Goal: Find specific page/section: Find specific page/section

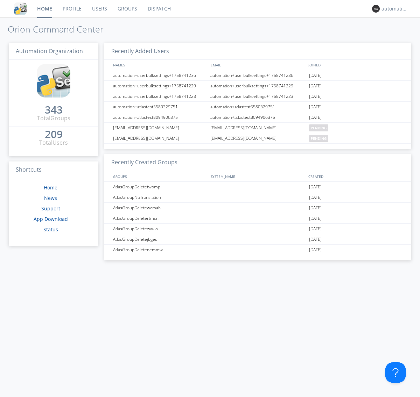
click at [158, 9] on link "Dispatch" at bounding box center [159, 8] width 34 height 17
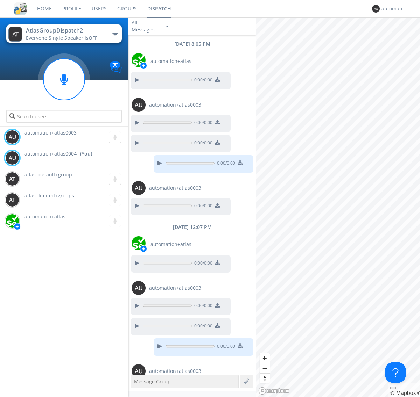
scroll to position [27, 0]
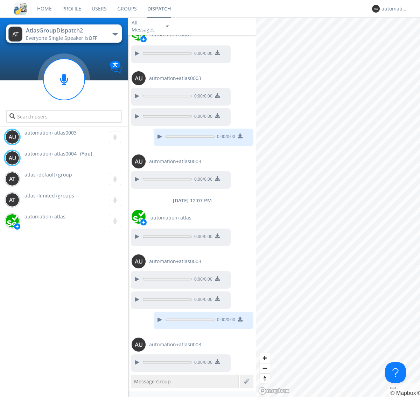
click at [115, 34] on div "button" at bounding box center [115, 34] width 6 height 3
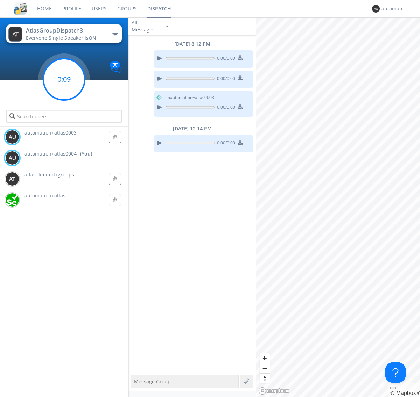
click at [64, 79] on g at bounding box center [63, 79] width 41 height 41
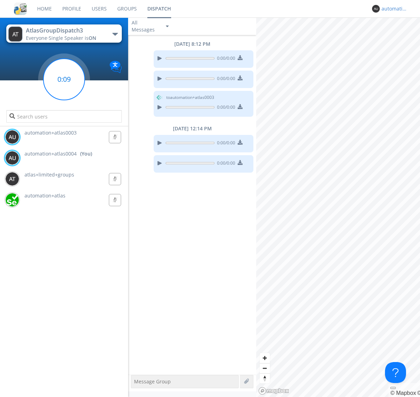
click at [392, 9] on div "automation+atlas0004" at bounding box center [394, 8] width 26 height 7
